Goal: Information Seeking & Learning: Check status

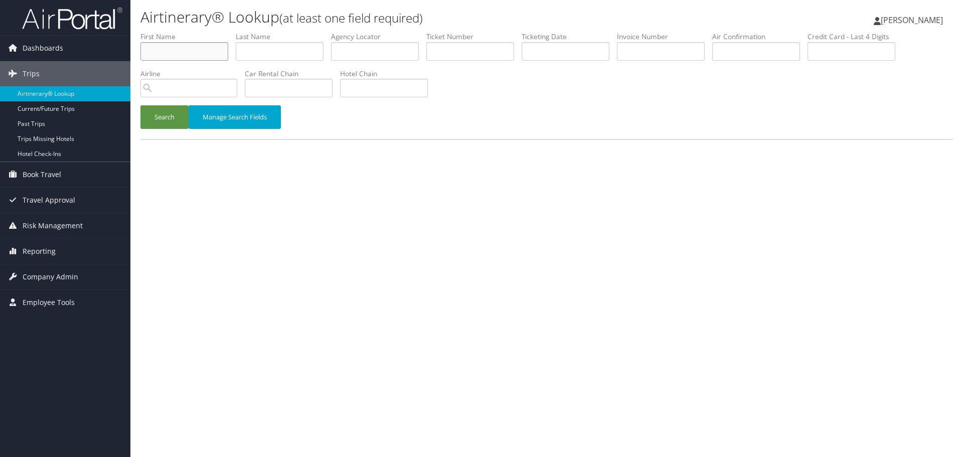
click at [205, 55] on input "text" at bounding box center [184, 51] width 88 height 19
type input "geral"
type input "tookey"
click at [140, 105] on button "Search" at bounding box center [164, 117] width 48 height 24
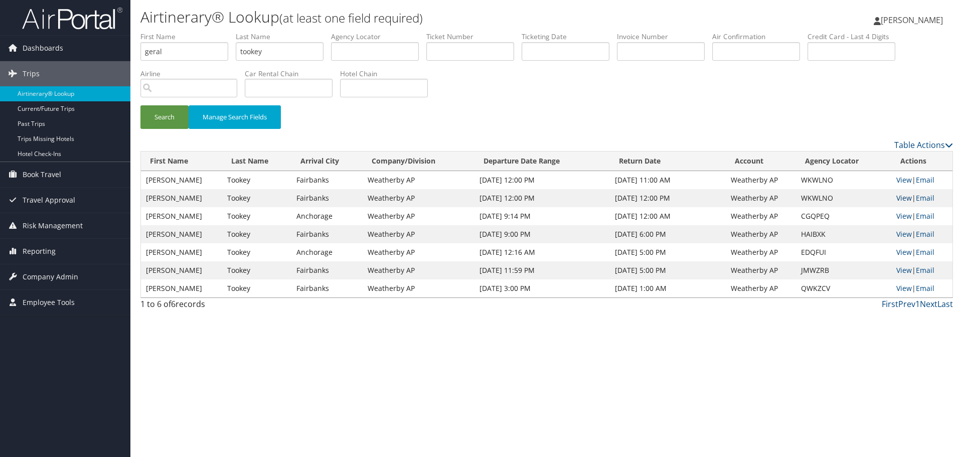
click at [901, 197] on link "View" at bounding box center [905, 198] width 16 height 10
click at [183, 52] on input "geral" at bounding box center [184, 51] width 88 height 19
type input "SHUNA"
type input "ISOM"
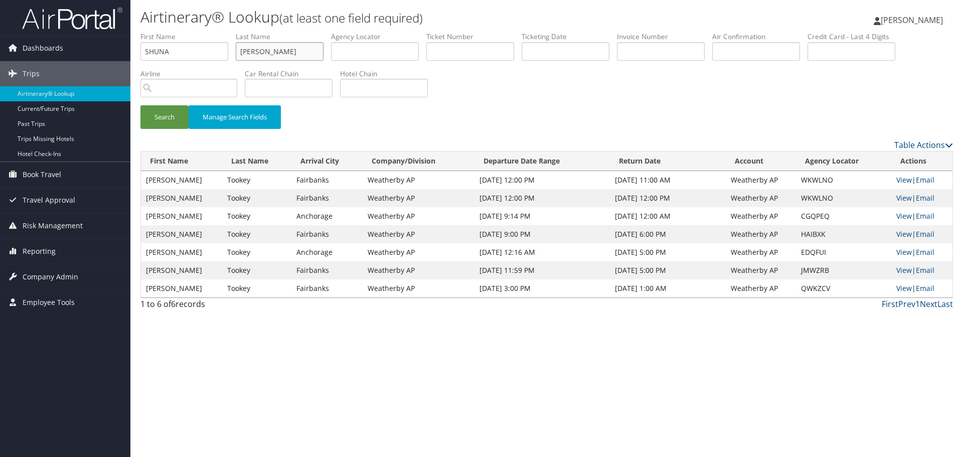
click at [140, 105] on button "Search" at bounding box center [164, 117] width 48 height 24
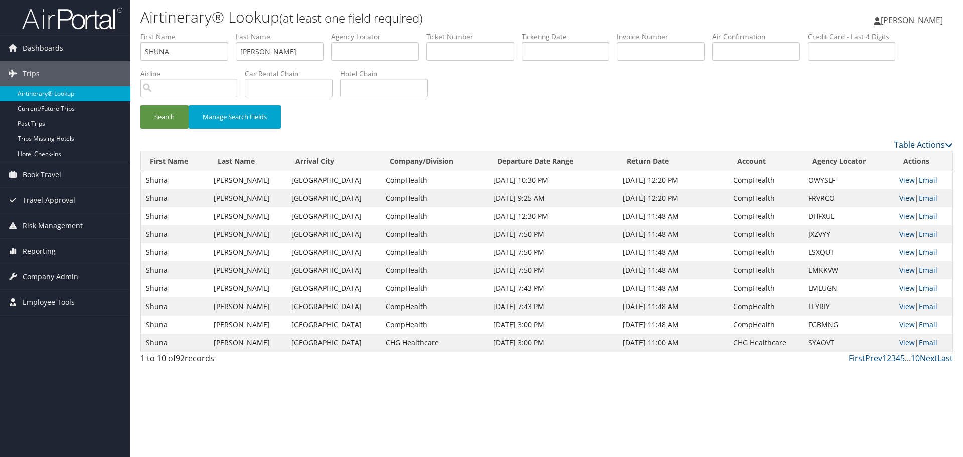
click at [906, 198] on link "View" at bounding box center [908, 198] width 16 height 10
click at [206, 51] on input "SHUNA" at bounding box center [184, 51] width 88 height 19
click at [206, 50] on input "SHUNA" at bounding box center [184, 51] width 88 height 19
click at [206, 50] on input "SHUNAM" at bounding box center [184, 51] width 88 height 19
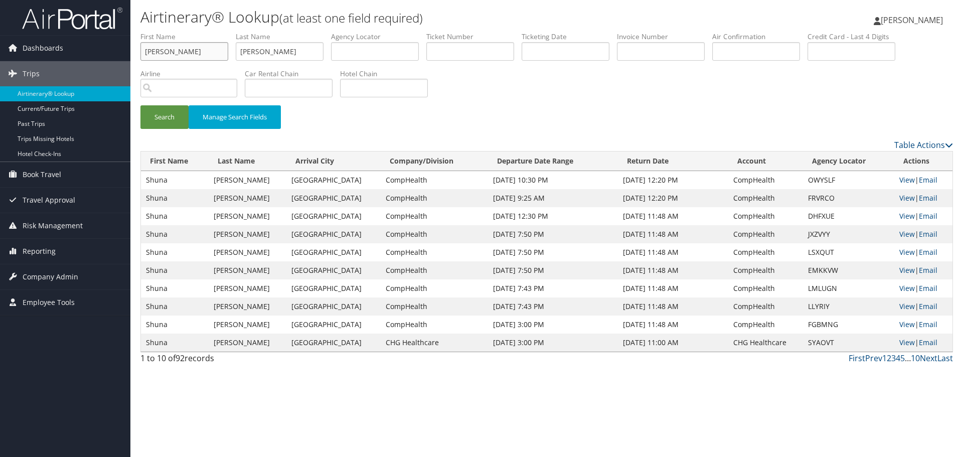
type input "MARK"
type input "JAROCH"
click at [140, 105] on button "Search" at bounding box center [164, 117] width 48 height 24
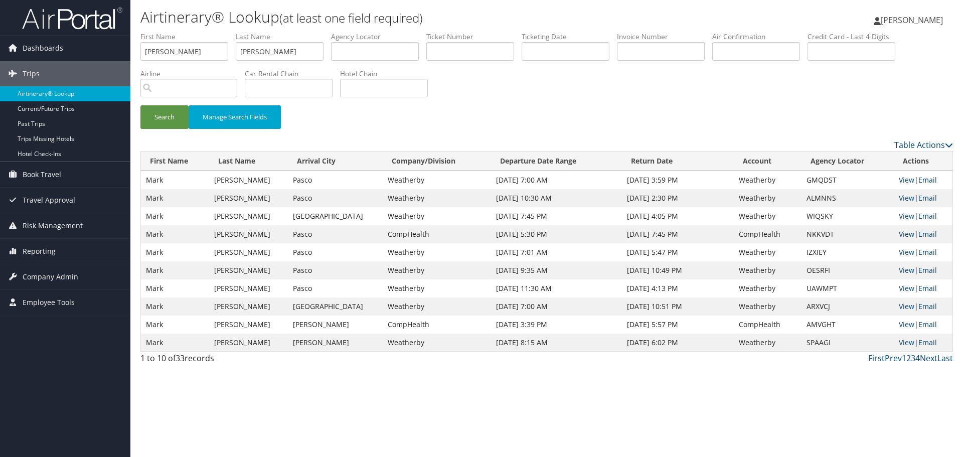
click at [900, 235] on link "View" at bounding box center [907, 234] width 16 height 10
click at [198, 57] on input "MARK" at bounding box center [184, 51] width 88 height 19
click at [197, 57] on input "MARK" at bounding box center [184, 51] width 88 height 19
type input "ANNETTE"
type input "ROSLING"
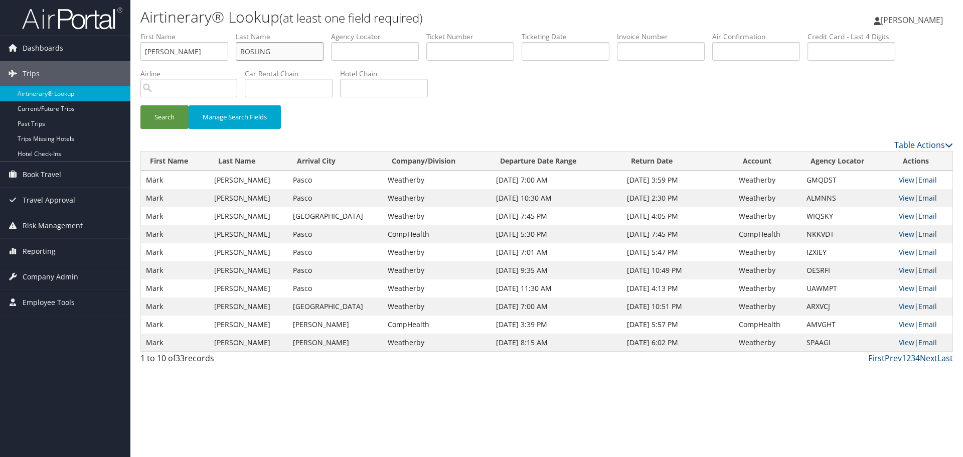
click at [140, 105] on button "Search" at bounding box center [164, 117] width 48 height 24
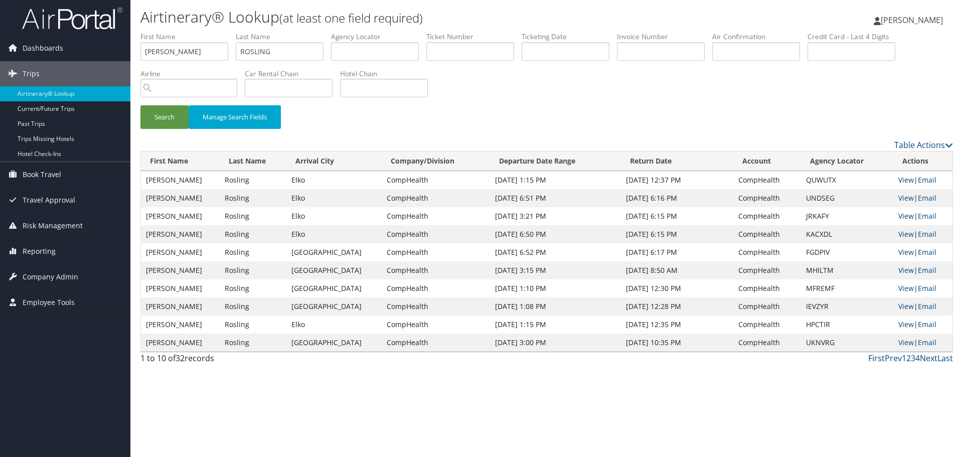
click at [907, 215] on link "View" at bounding box center [907, 216] width 16 height 10
click at [200, 59] on input "ANNETTE" at bounding box center [184, 51] width 88 height 19
click at [200, 58] on input "ANNETTE" at bounding box center [184, 51] width 88 height 19
type input "GISELE"
type input "WILKE"
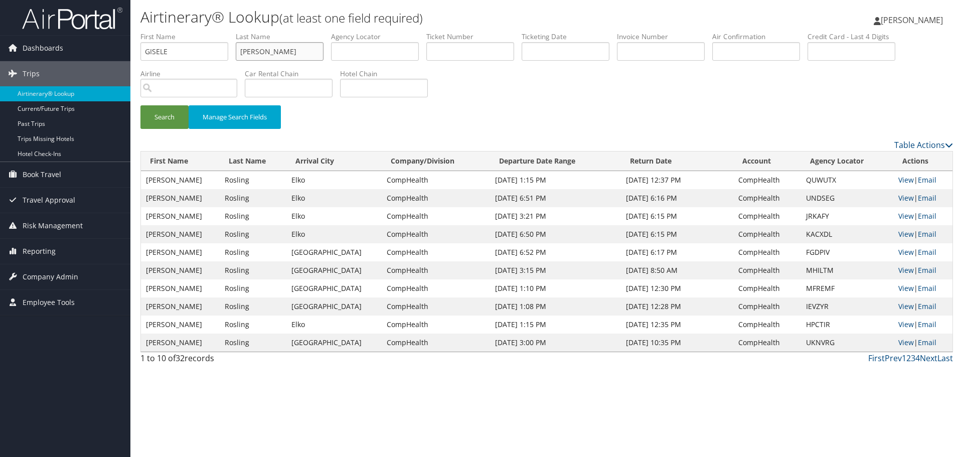
click at [140, 105] on button "Search" at bounding box center [164, 117] width 48 height 24
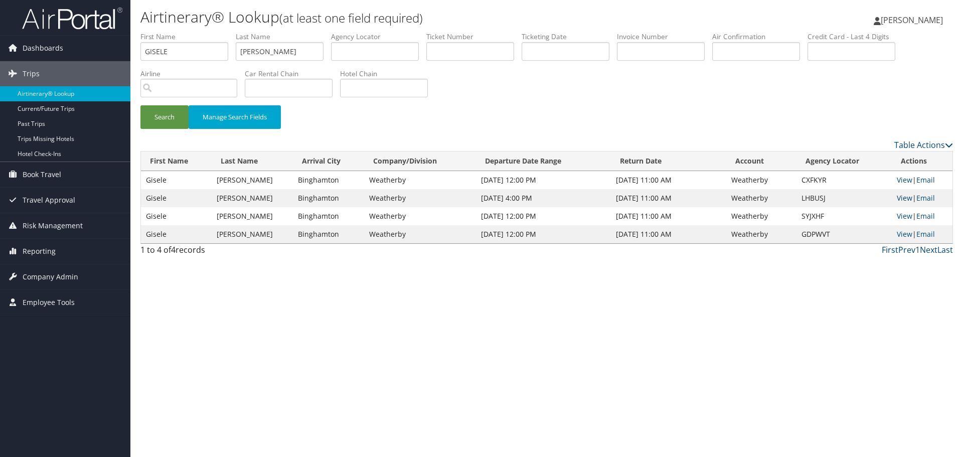
click at [897, 199] on link "View" at bounding box center [905, 198] width 16 height 10
click at [187, 51] on input "GISELE" at bounding box center [184, 51] width 88 height 19
type input "THOMAS"
type input "SMITH"
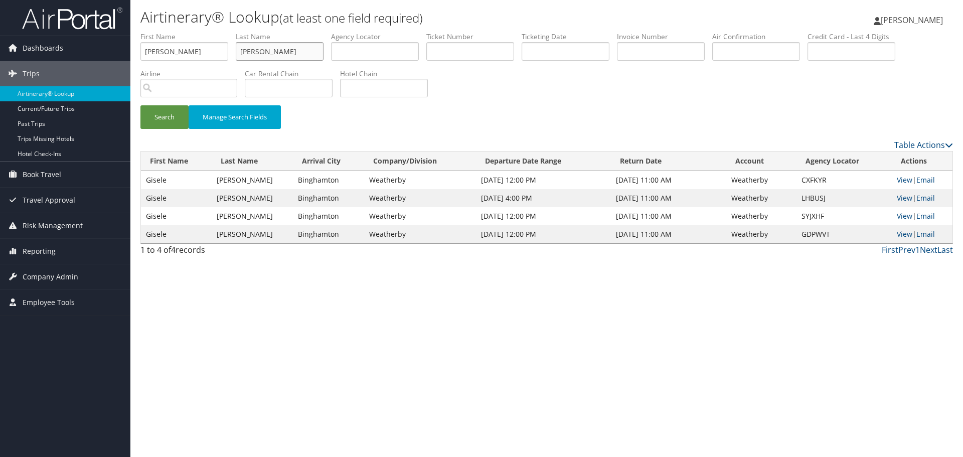
click at [140, 105] on button "Search" at bounding box center [164, 117] width 48 height 24
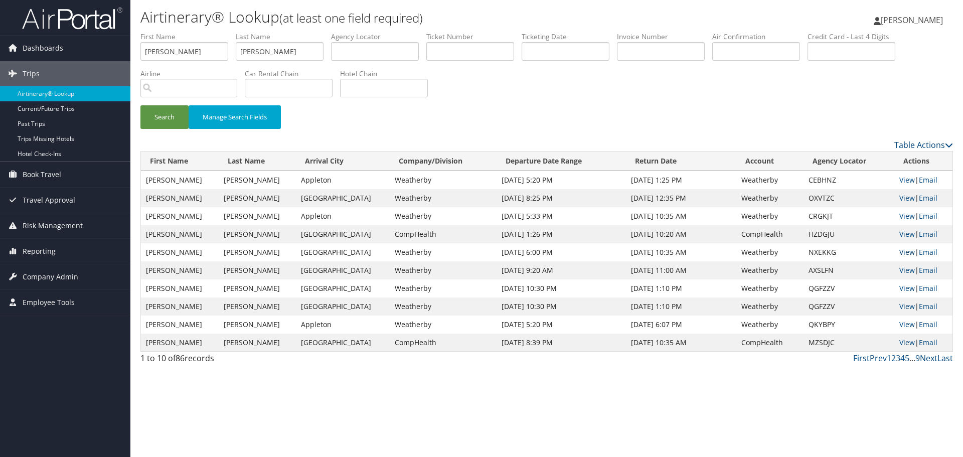
click at [905, 252] on link "View" at bounding box center [908, 252] width 16 height 10
click at [195, 49] on input "THOMAS" at bounding box center [184, 51] width 88 height 19
type input "SOHRAB"
type input "NAINI"
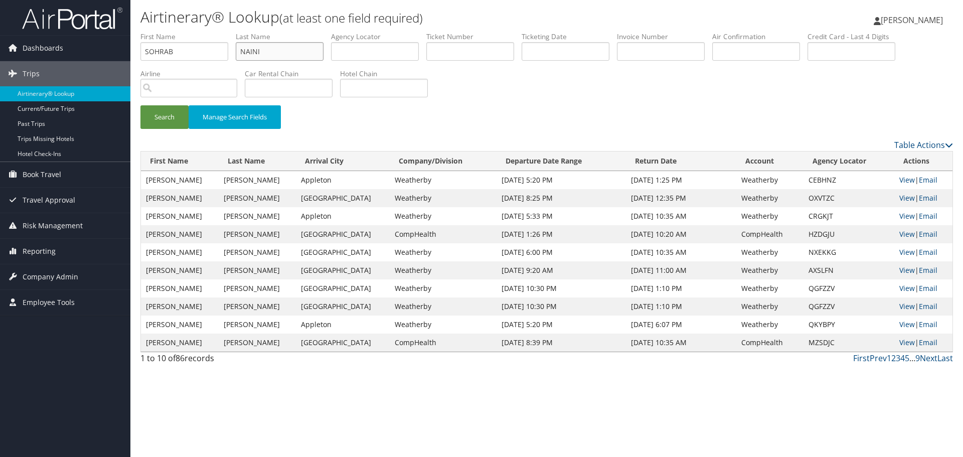
click at [140, 105] on button "Search" at bounding box center [164, 117] width 48 height 24
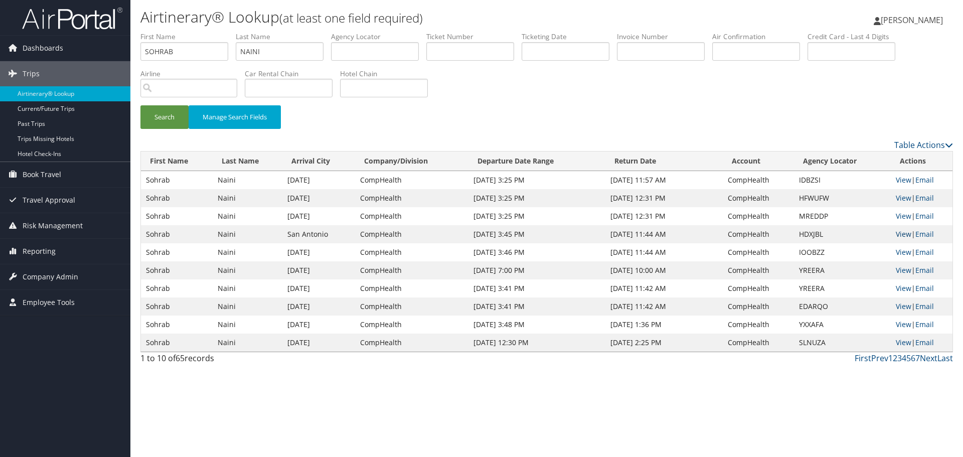
click at [900, 234] on link "View" at bounding box center [904, 234] width 16 height 10
click at [207, 54] on input "SOHRAB" at bounding box center [184, 51] width 88 height 19
type input "TERRI"
type input "GRANT"
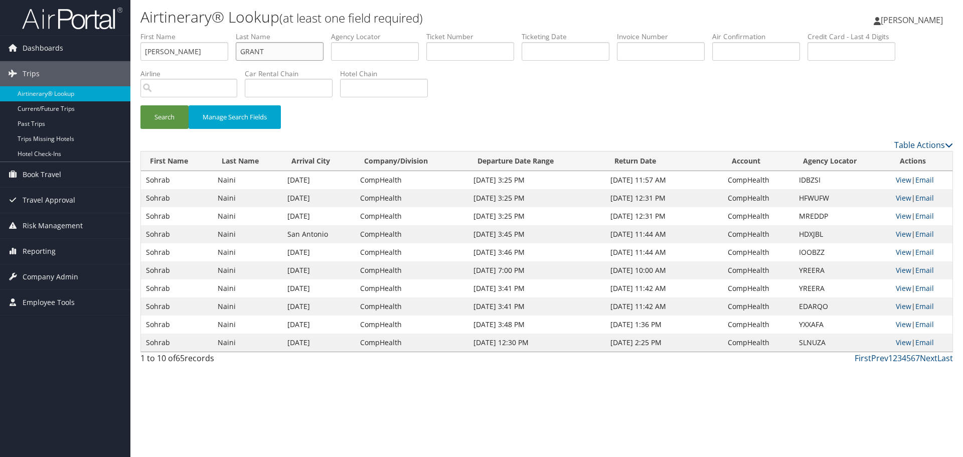
click at [140, 105] on button "Search" at bounding box center [164, 117] width 48 height 24
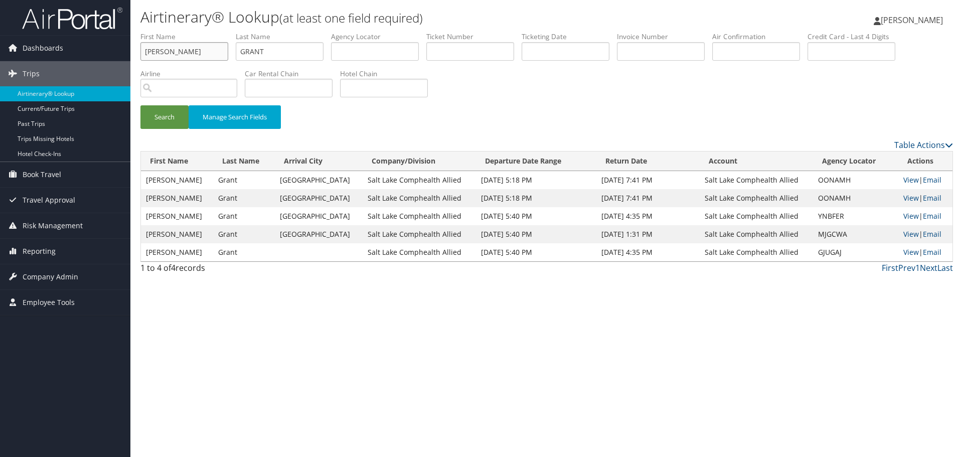
click at [189, 51] on input "TERRI" at bounding box center [184, 51] width 88 height 19
type input "VIN"
type input "IZEDIUNO"
click at [140, 105] on button "Search" at bounding box center [164, 117] width 48 height 24
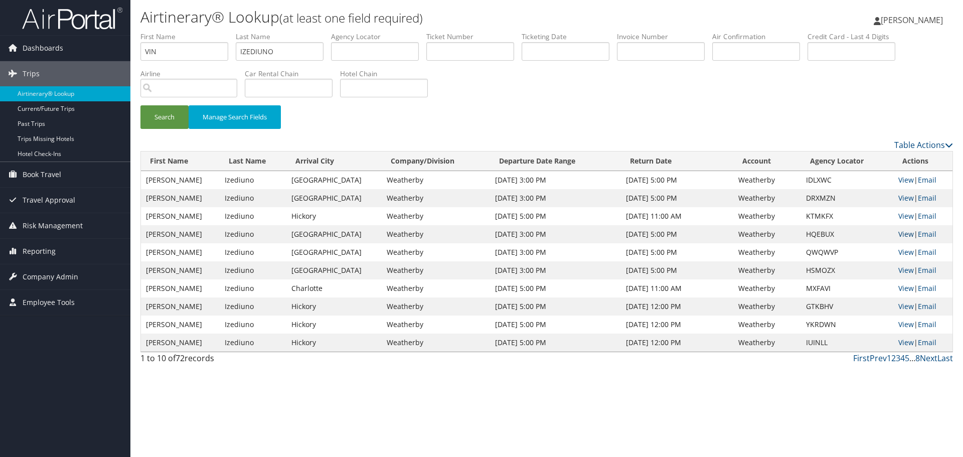
click at [899, 234] on link "View" at bounding box center [907, 234] width 16 height 10
click at [182, 53] on input "VIN" at bounding box center [184, 51] width 88 height 19
type input "GARY"
type input "YOUNG"
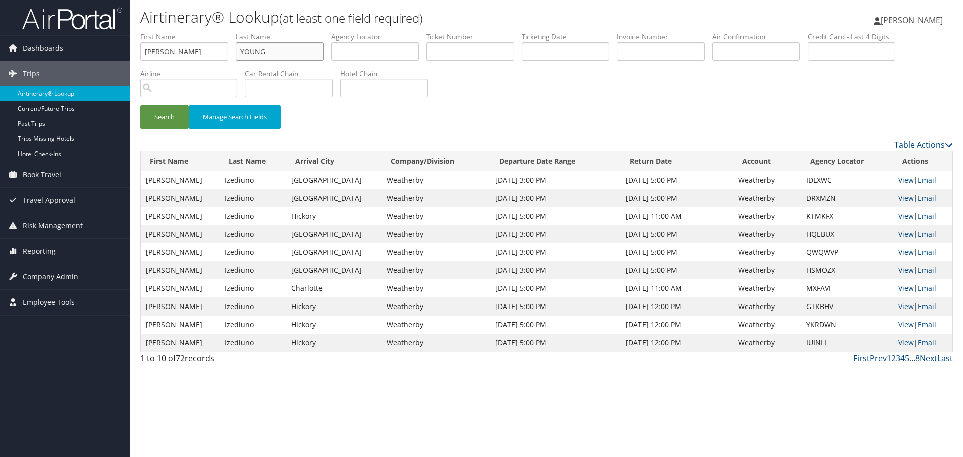
click at [140, 105] on button "Search" at bounding box center [164, 117] width 48 height 24
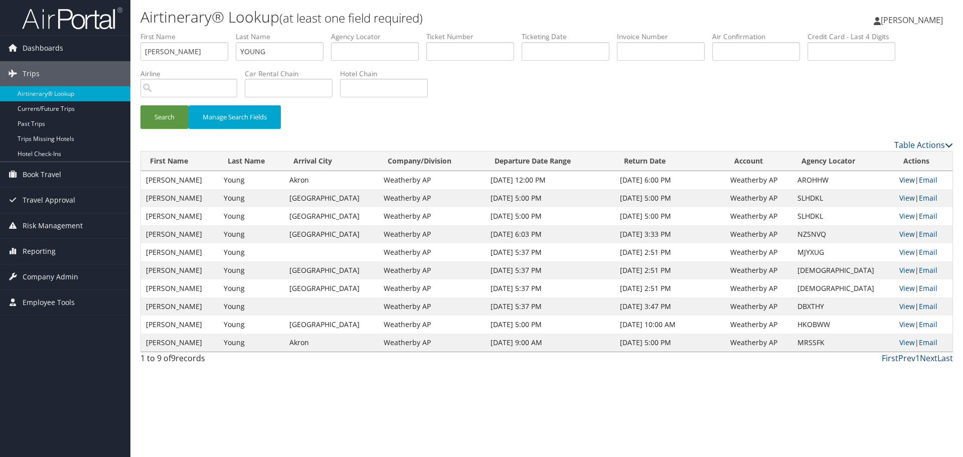
click at [901, 180] on link "View" at bounding box center [908, 180] width 16 height 10
click at [190, 49] on input "GARY" at bounding box center [184, 51] width 88 height 19
type input "KAOUTAR"
type input "TLEMCANI"
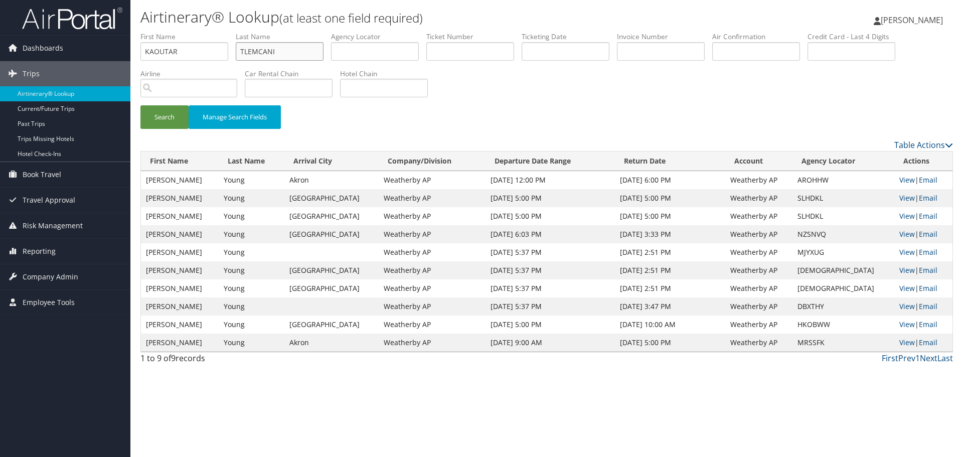
click at [140, 105] on button "Search" at bounding box center [164, 117] width 48 height 24
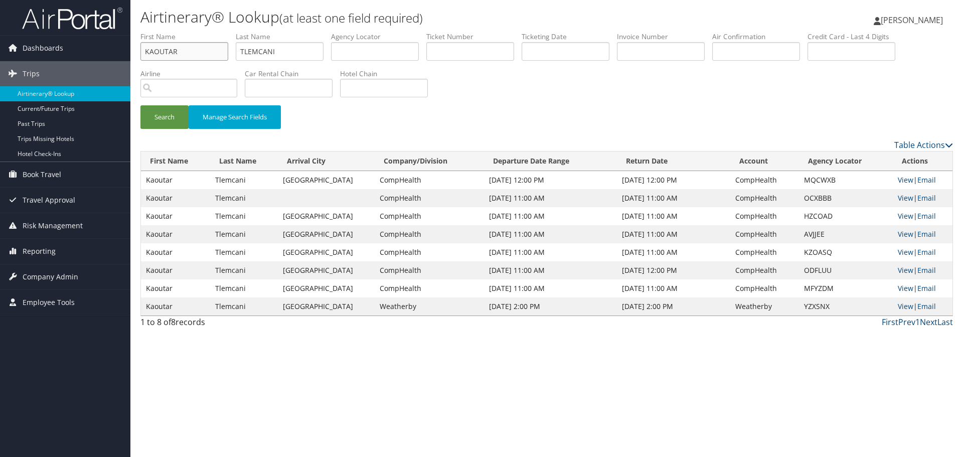
click at [208, 49] on input "KAOUTAR" at bounding box center [184, 51] width 88 height 19
type input "BARRY"
type input "SCHNEIDER"
click at [140, 105] on button "Search" at bounding box center [164, 117] width 48 height 24
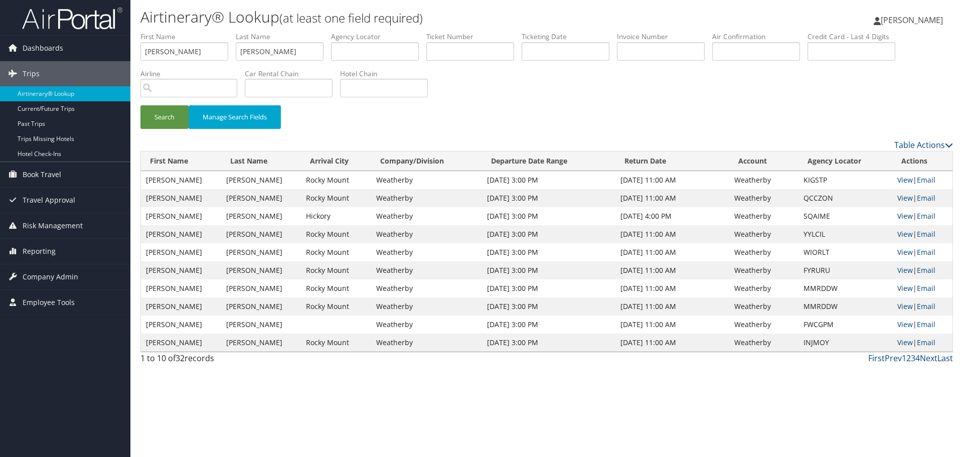
click at [900, 215] on link "View" at bounding box center [906, 216] width 16 height 10
click at [216, 51] on input "BARRY" at bounding box center [184, 51] width 88 height 19
type input "JOHN"
type input "SAWIRIS"
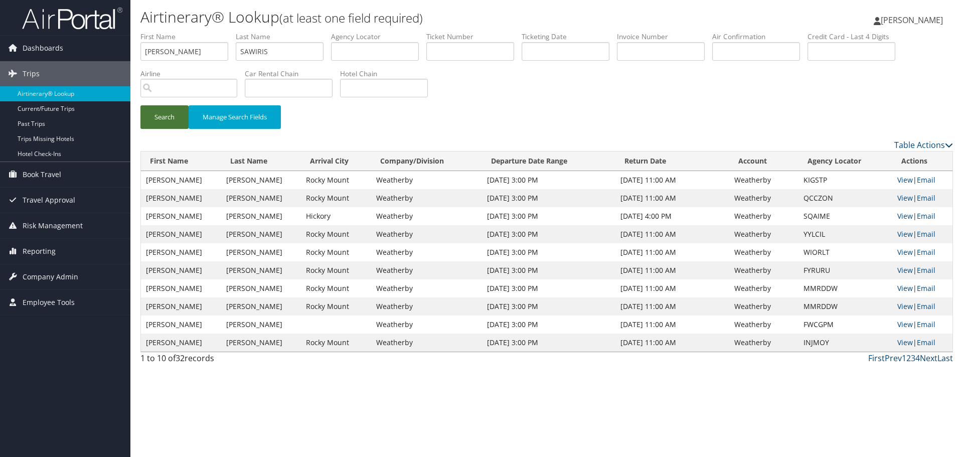
click at [174, 121] on button "Search" at bounding box center [164, 117] width 48 height 24
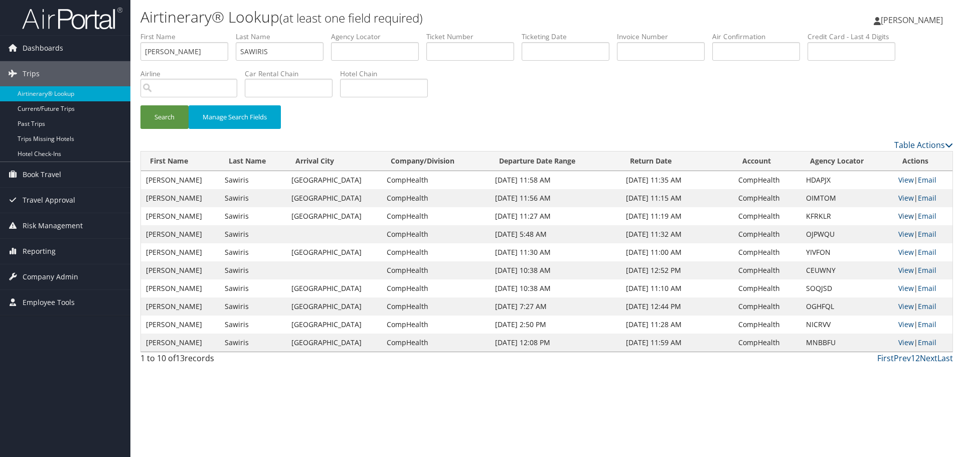
click at [899, 217] on link "View" at bounding box center [907, 216] width 16 height 10
click at [181, 58] on input "JOHN" at bounding box center [184, 51] width 88 height 19
type input "MICHAEL"
type input "[PERSON_NAME]"
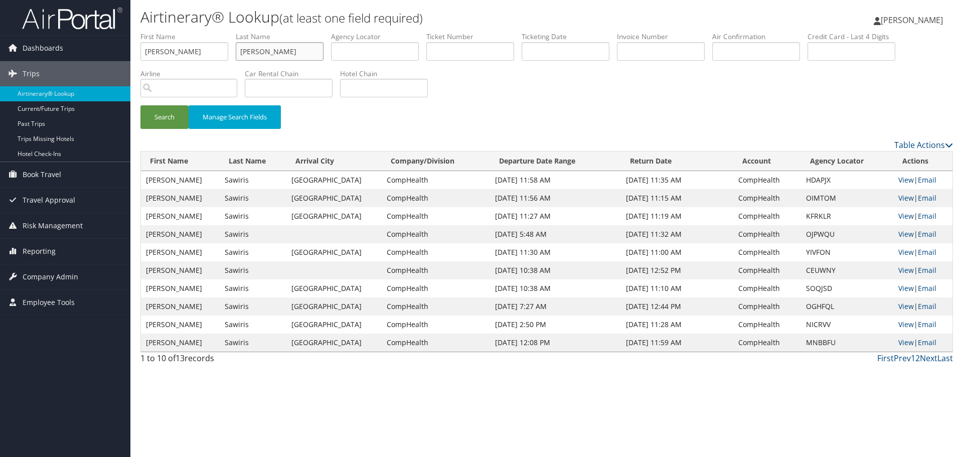
click at [140, 105] on button "Search" at bounding box center [164, 117] width 48 height 24
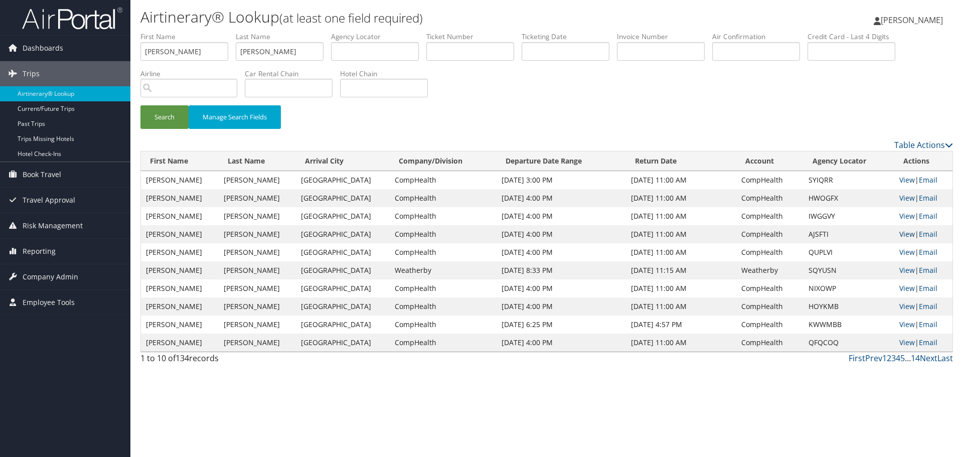
click at [900, 233] on link "View" at bounding box center [908, 234] width 16 height 10
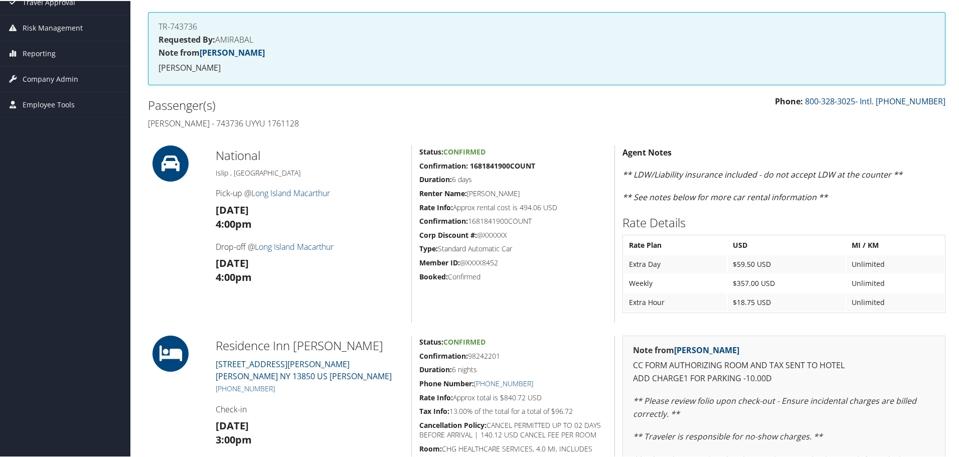
scroll to position [100, 0]
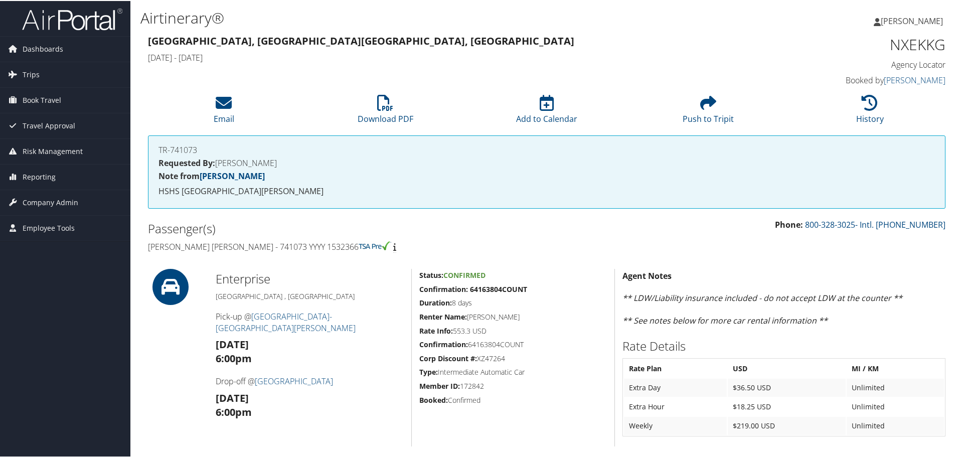
click at [247, 245] on h4 "Thomas James Smith - 741073 YYYY 1532366" at bounding box center [343, 245] width 391 height 11
drag, startPoint x: 246, startPoint y: 245, endPoint x: 258, endPoint y: 256, distance: 16.3
click at [246, 245] on h4 "Thomas James Smith - 741073 YYYY 1532366" at bounding box center [343, 245] width 391 height 11
copy h4 "741073"
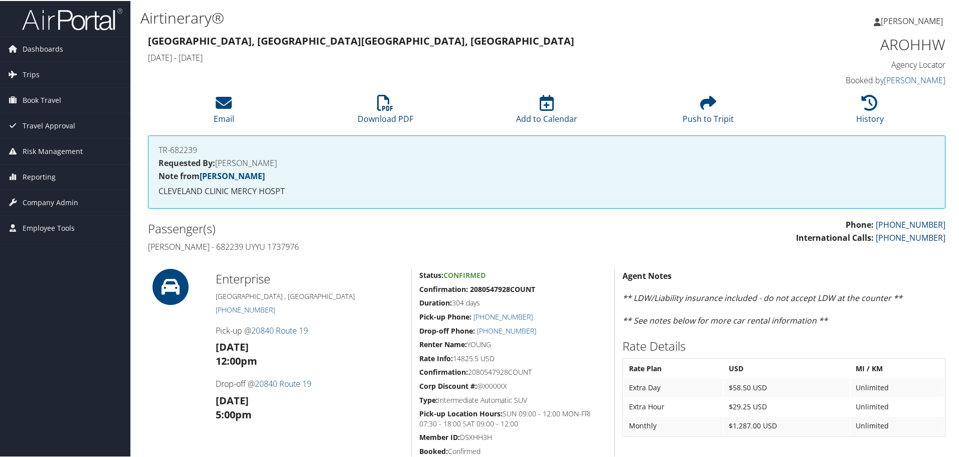
click at [219, 247] on h4 "Gary Young - 682239 UYYU 1737976" at bounding box center [343, 245] width 391 height 11
copy h4 "682239"
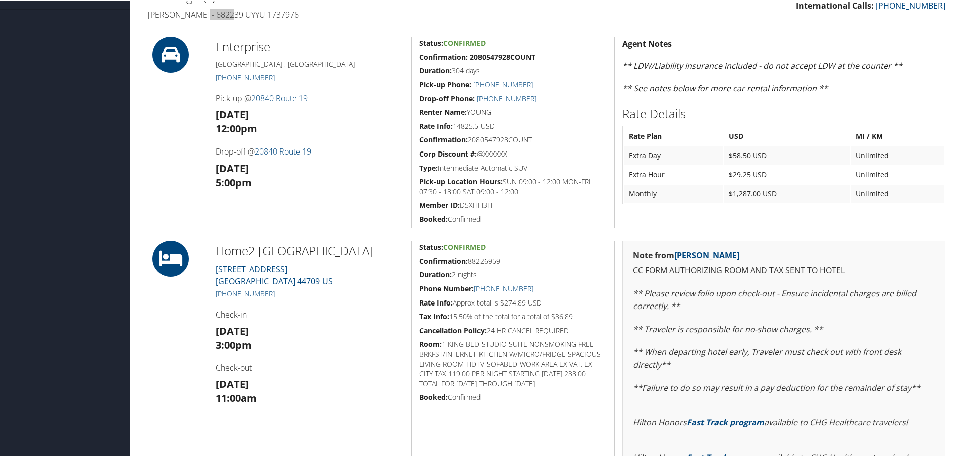
scroll to position [158, 0]
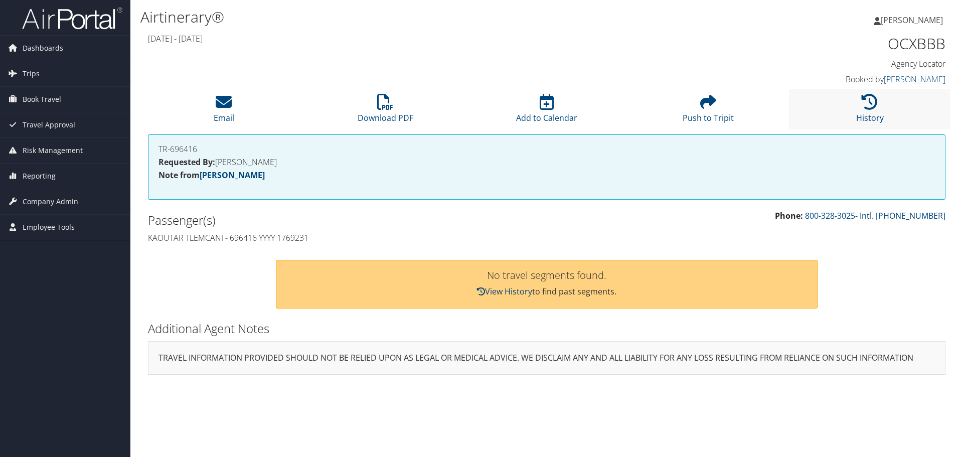
click at [839, 108] on li "History" at bounding box center [870, 109] width 162 height 41
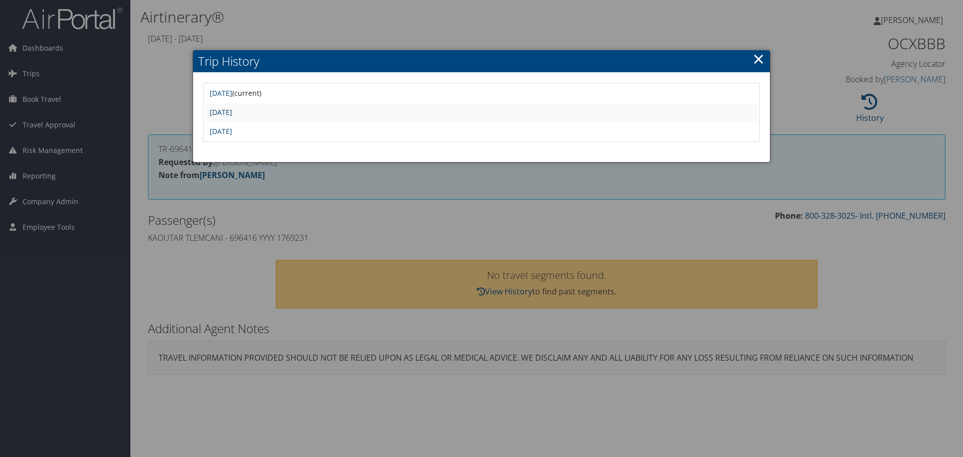
click at [232, 112] on link "[DATE]" at bounding box center [221, 112] width 23 height 10
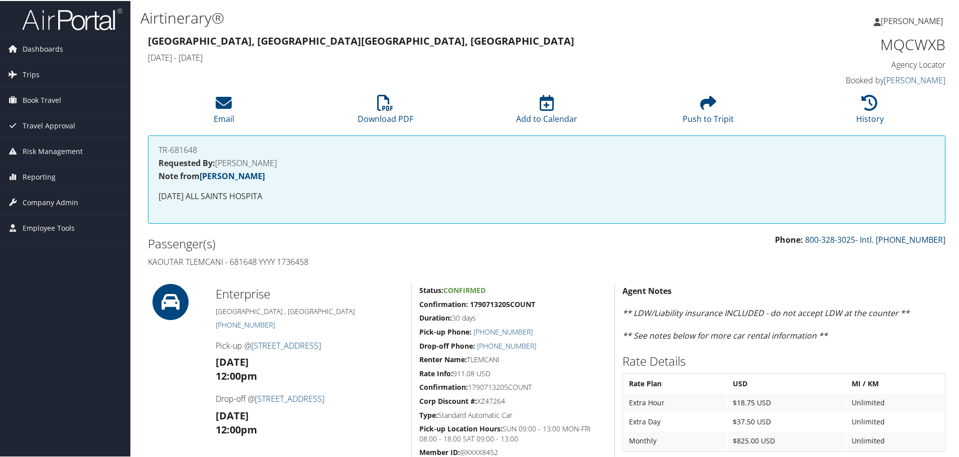
click at [233, 263] on h4 "Kaoutar Tlemcani - 681648 YYYY 1736458" at bounding box center [343, 260] width 391 height 11
copy h4 "681648"
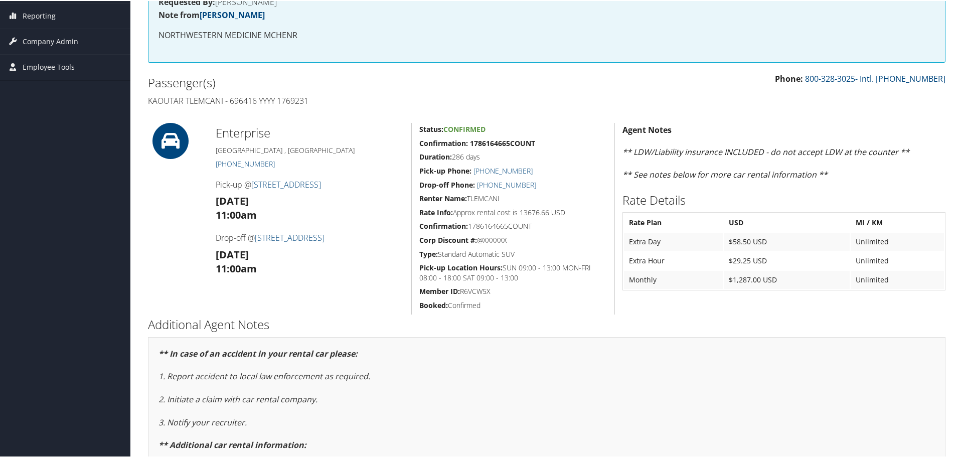
scroll to position [66, 0]
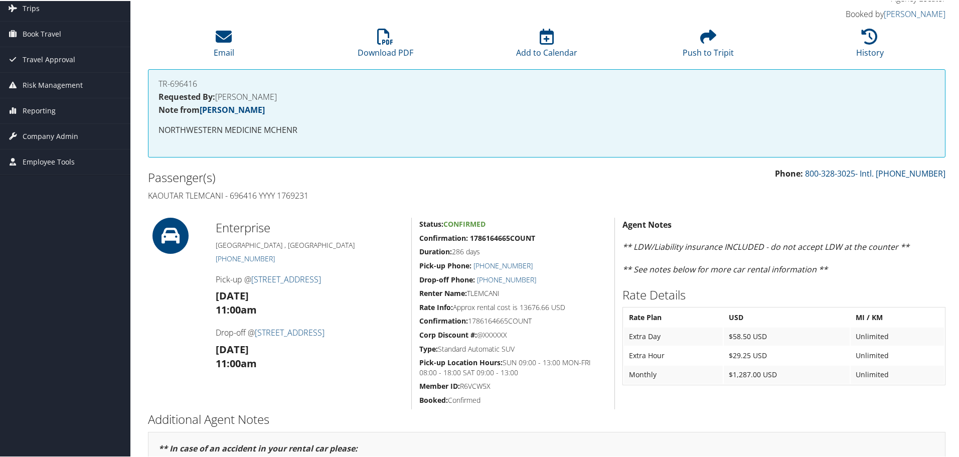
click at [234, 195] on h4 "Kaoutar Tlemcani - 696416 YYYY 1769231" at bounding box center [343, 194] width 391 height 11
copy h4 "696416"
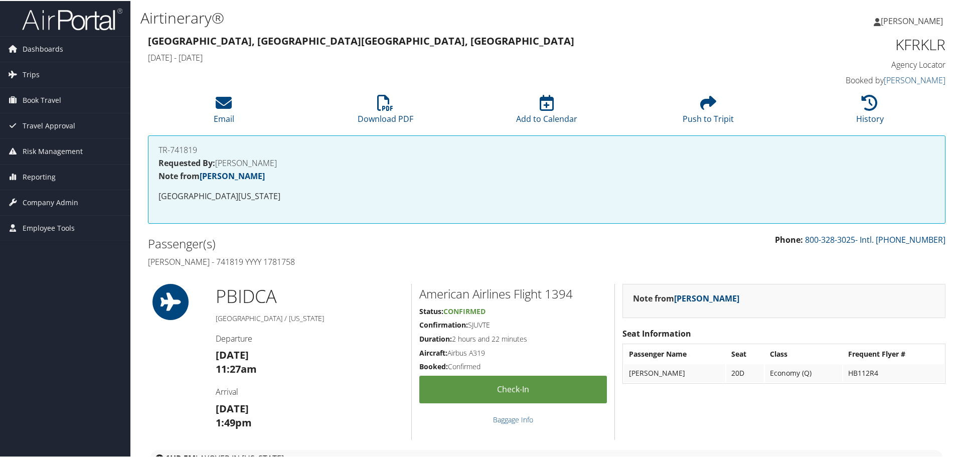
click at [209, 261] on h4 "John Sawiris - 741819 YYYY 1781758" at bounding box center [343, 260] width 391 height 11
copy h4 "741819"
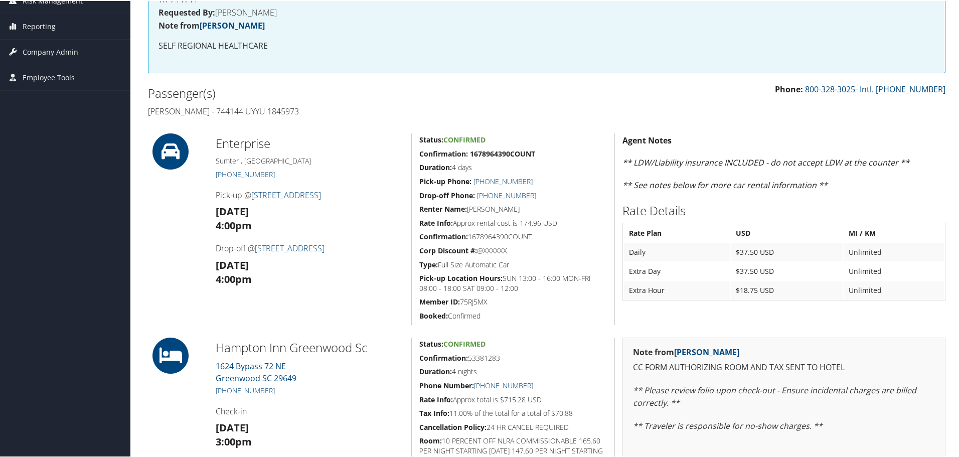
scroll to position [100, 0]
